Goal: Check status: Check status

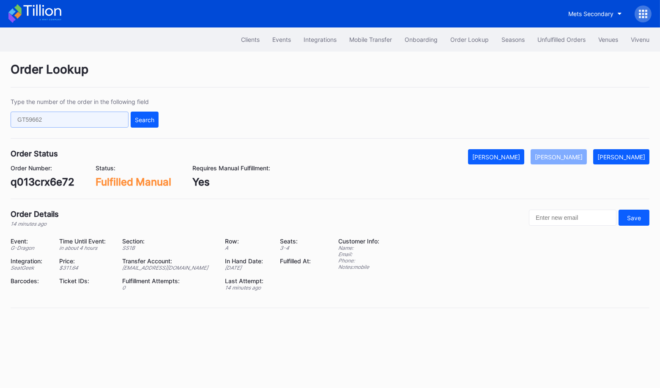
click at [61, 117] on input "text" at bounding box center [70, 120] width 118 height 16
paste input "50523388"
type input "50523388"
click at [140, 120] on div "Search" at bounding box center [144, 119] width 19 height 7
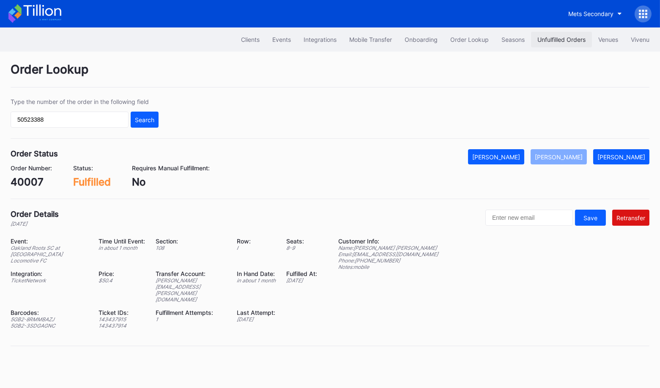
click at [551, 44] on button "Unfulfilled Orders" at bounding box center [561, 40] width 61 height 16
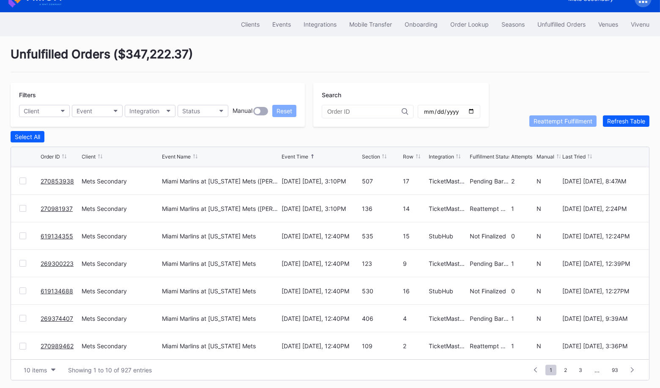
scroll to position [16, 0]
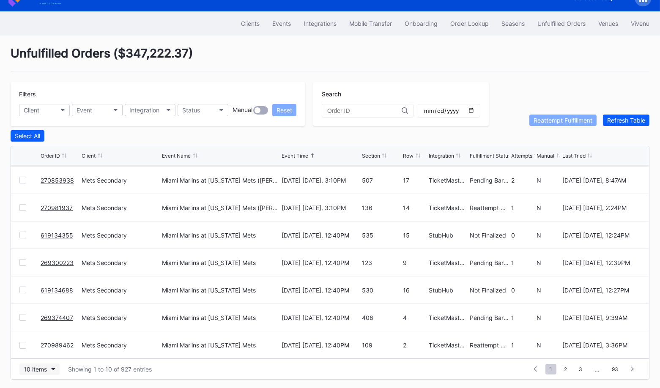
click at [31, 371] on button "10 items" at bounding box center [39, 369] width 40 height 11
click at [36, 320] on div "50 items" at bounding box center [39, 315] width 40 height 16
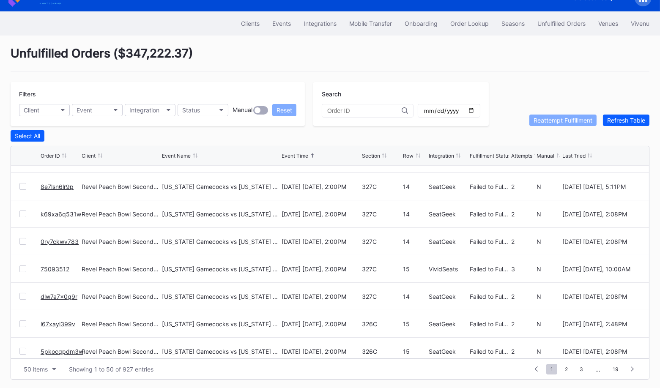
scroll to position [1181, 0]
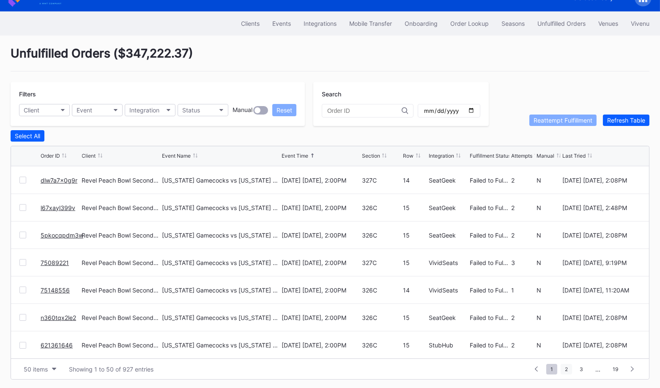
click at [566, 368] on span "2" at bounding box center [566, 369] width 11 height 11
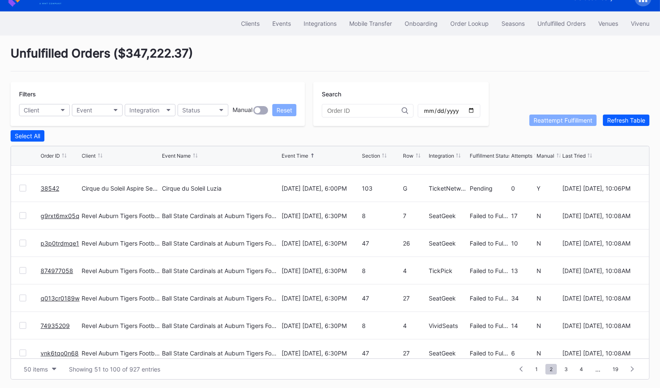
scroll to position [0, 0]
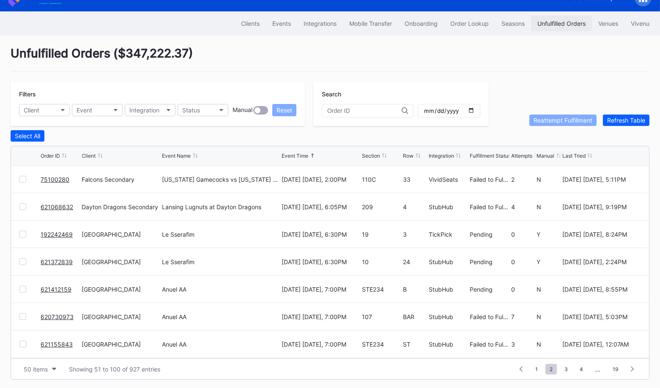
click at [552, 22] on div "Unfulfilled Orders" at bounding box center [562, 23] width 48 height 7
